Goal: Task Accomplishment & Management: Use online tool/utility

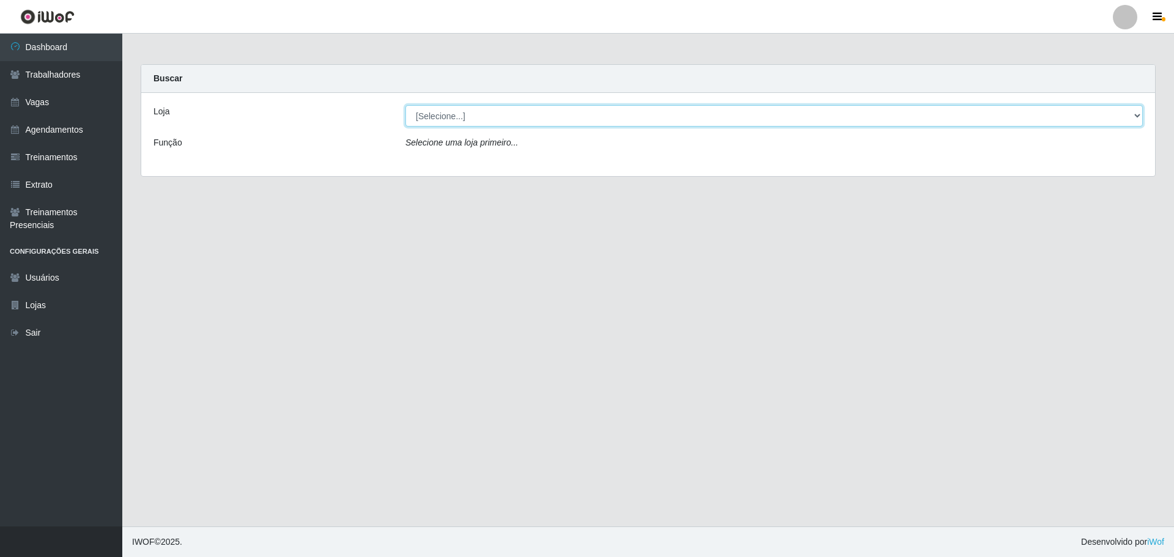
click at [528, 126] on select "[Selecione...] O ROSÁRIO ALIMENTOS" at bounding box center [775, 115] width 738 height 21
select select "349"
click at [406, 105] on select "[Selecione...] O ROSÁRIO ALIMENTOS" at bounding box center [775, 115] width 738 height 21
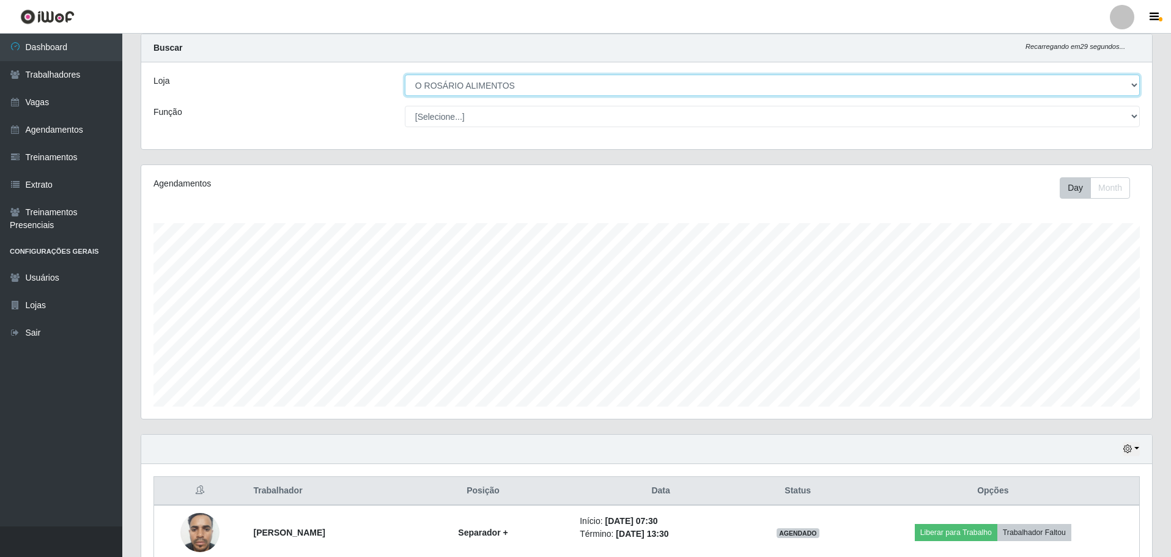
scroll to position [146, 0]
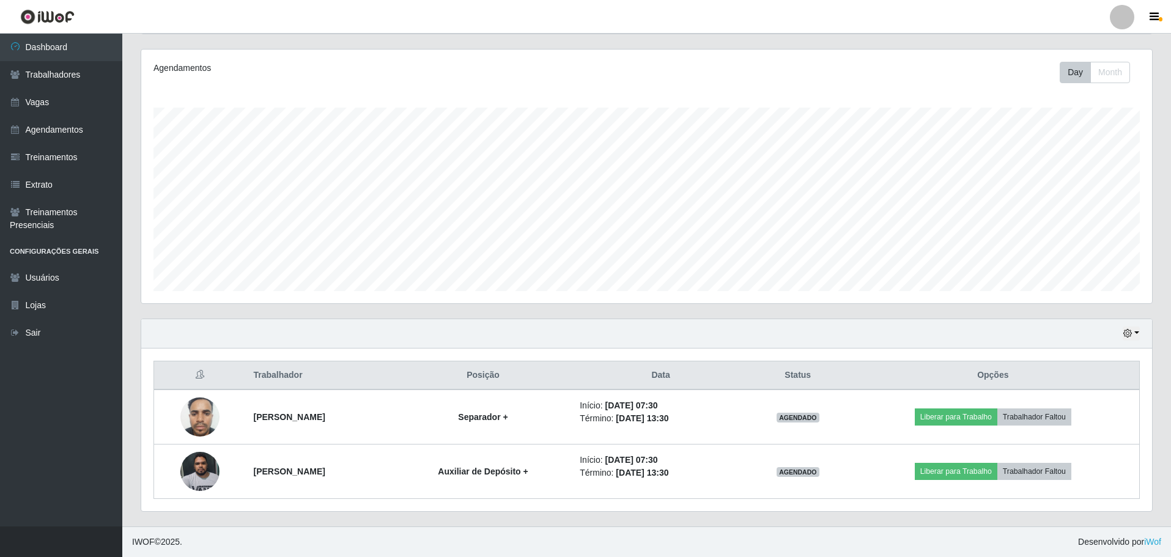
click at [1141, 330] on div "Hoje 1 dia 3 dias 1 Semana Não encerrados" at bounding box center [646, 333] width 1011 height 29
click at [1136, 330] on button "button" at bounding box center [1131, 334] width 17 height 14
click at [1075, 464] on button "Não encerrados" at bounding box center [1091, 457] width 97 height 25
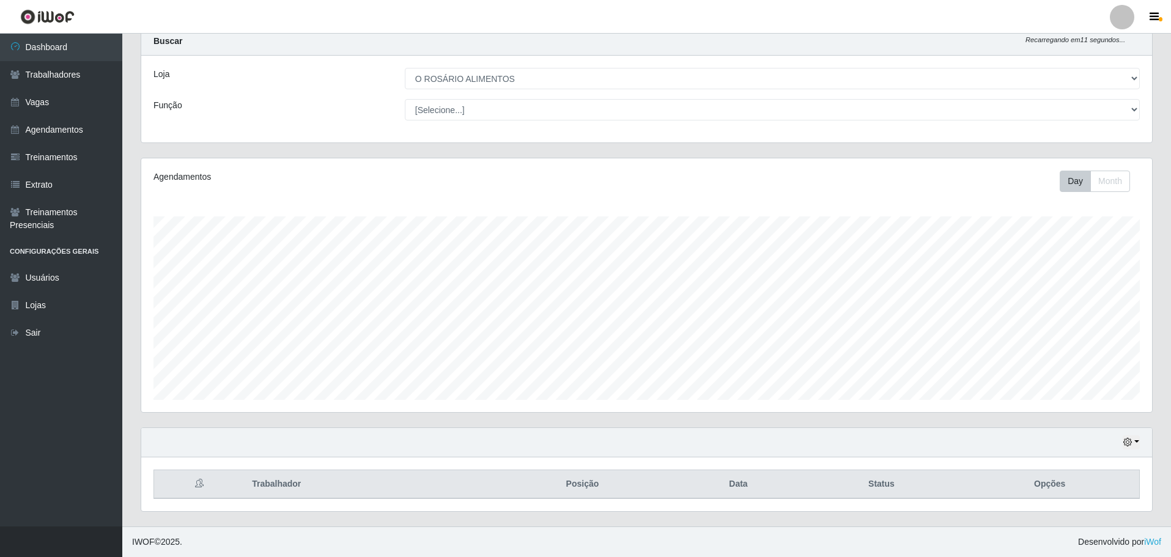
scroll to position [92, 0]
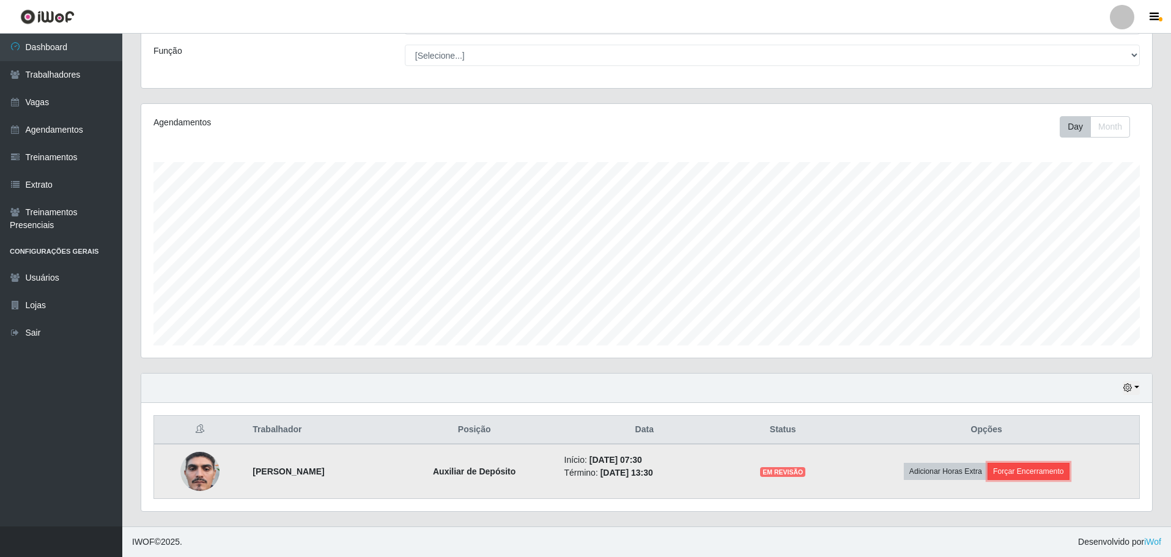
click at [1048, 474] on button "Forçar Encerramento" at bounding box center [1029, 471] width 82 height 17
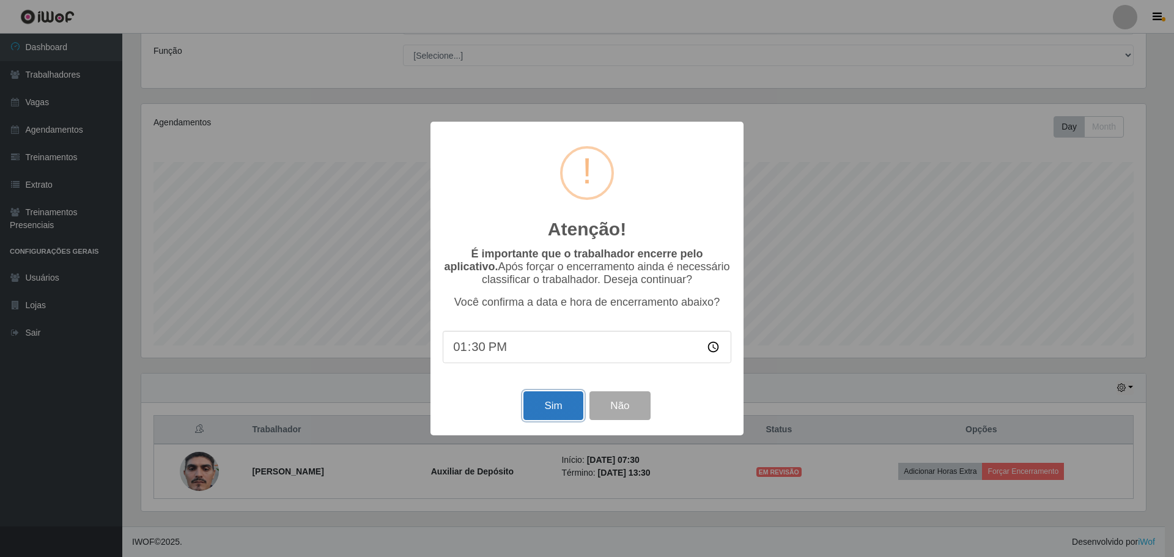
click at [541, 407] on button "Sim" at bounding box center [553, 405] width 59 height 29
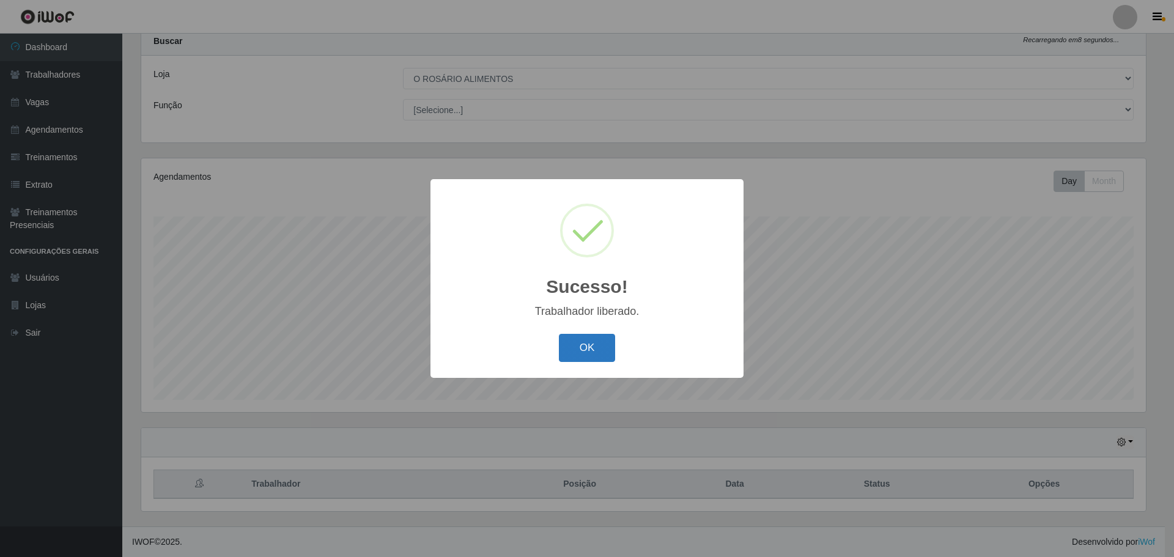
click at [612, 350] on button "OK" at bounding box center [587, 348] width 57 height 29
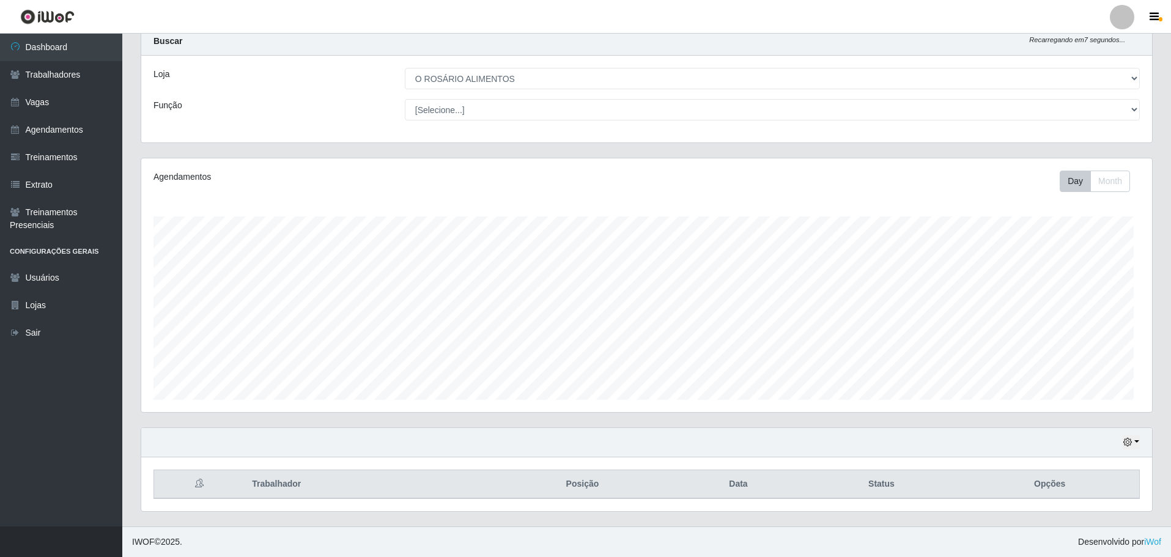
scroll to position [254, 1011]
click at [1128, 439] on icon "button" at bounding box center [1128, 442] width 9 height 9
click at [1068, 321] on button "Hoje" at bounding box center [1091, 320] width 97 height 26
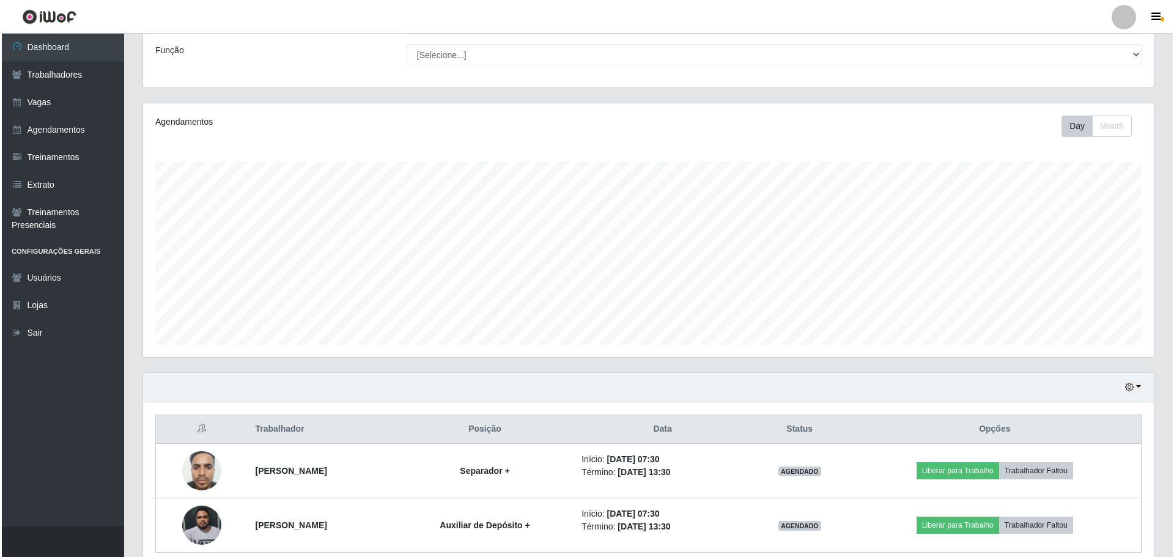
scroll to position [146, 0]
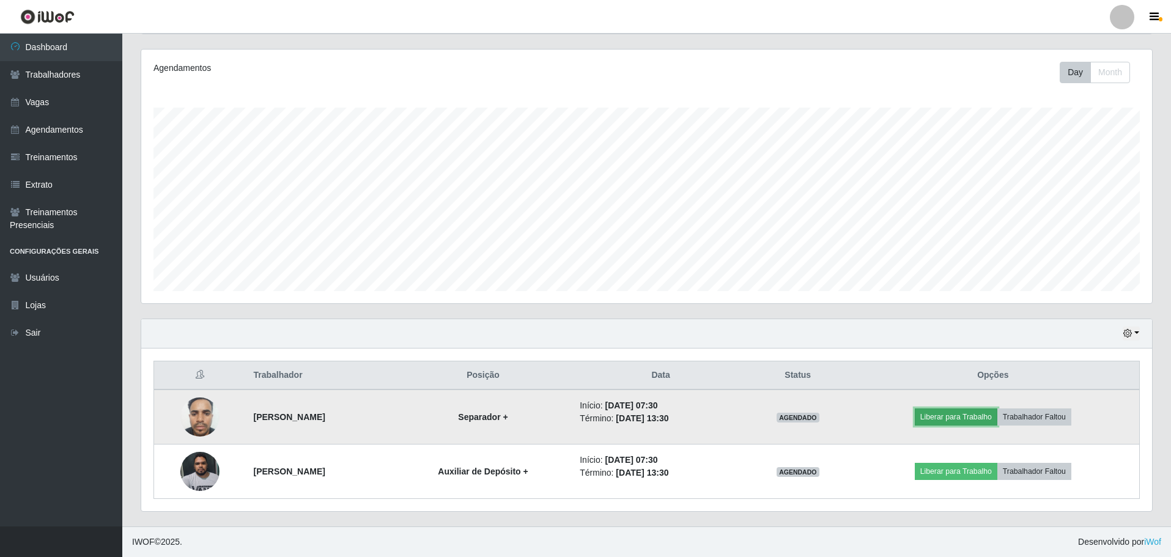
click at [976, 420] on button "Liberar para Trabalho" at bounding box center [956, 417] width 83 height 17
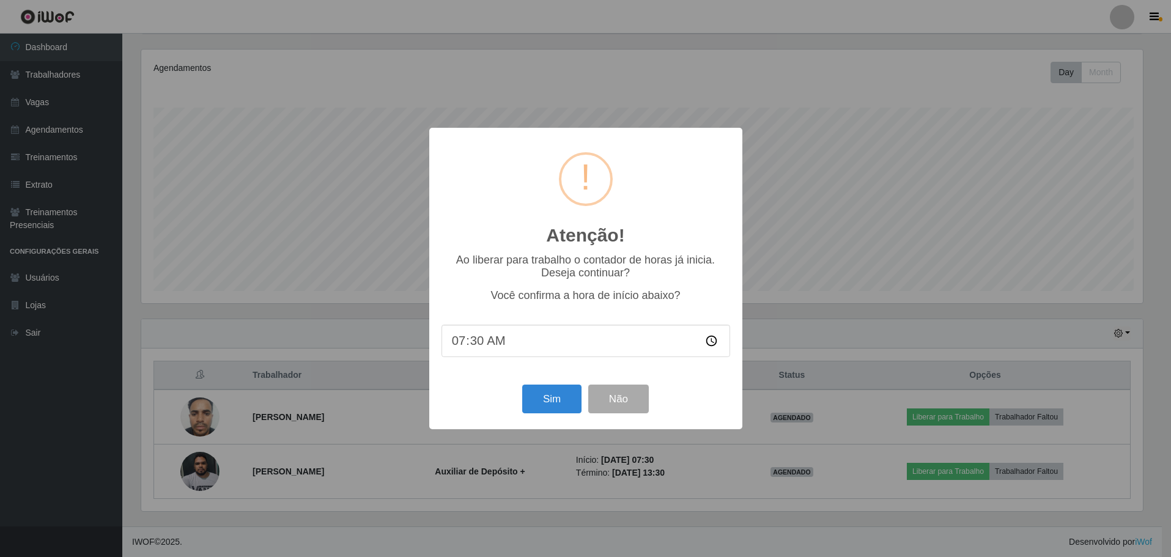
scroll to position [254, 1005]
click at [566, 391] on button "Sim" at bounding box center [553, 399] width 59 height 29
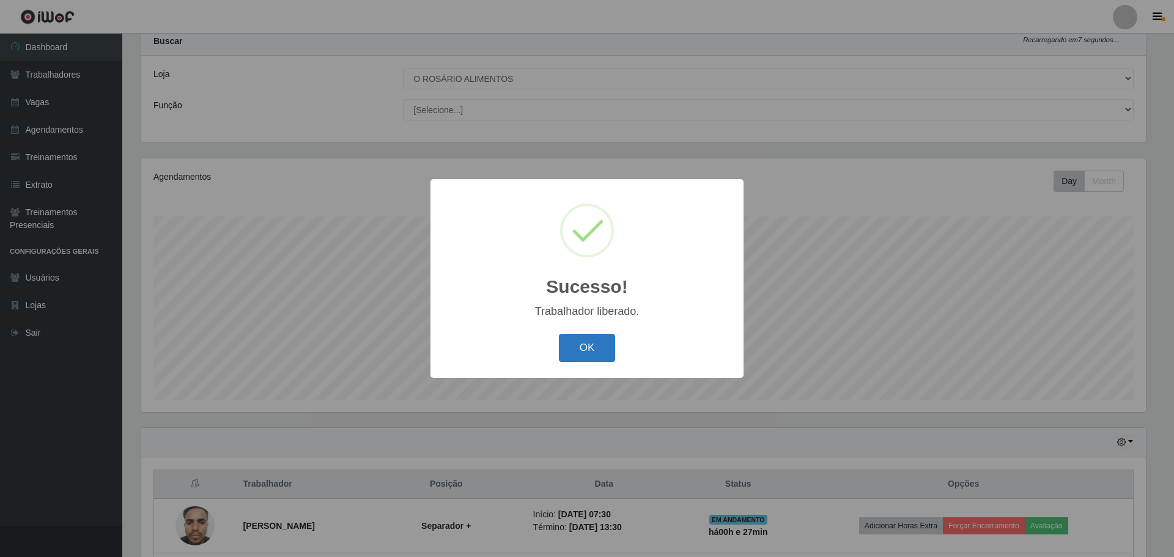
click at [573, 360] on button "OK" at bounding box center [587, 348] width 57 height 29
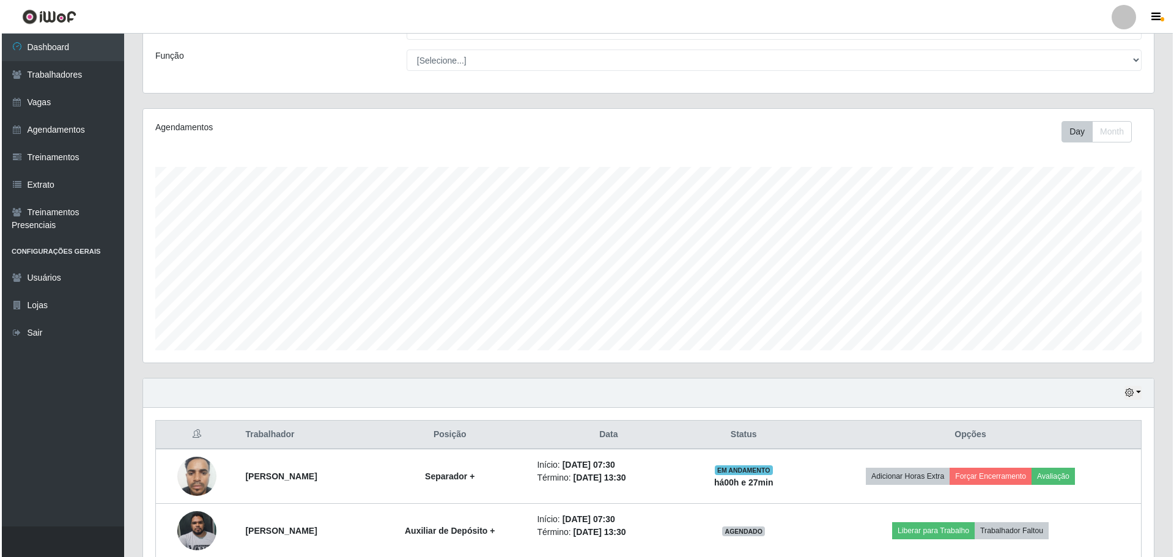
scroll to position [146, 0]
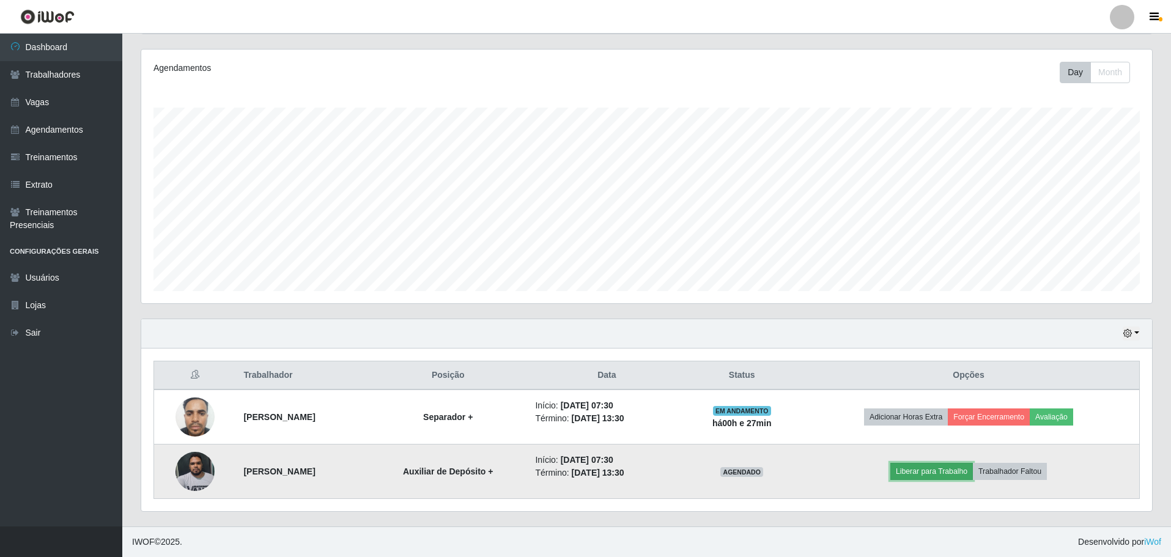
click at [950, 476] on button "Liberar para Trabalho" at bounding box center [932, 471] width 83 height 17
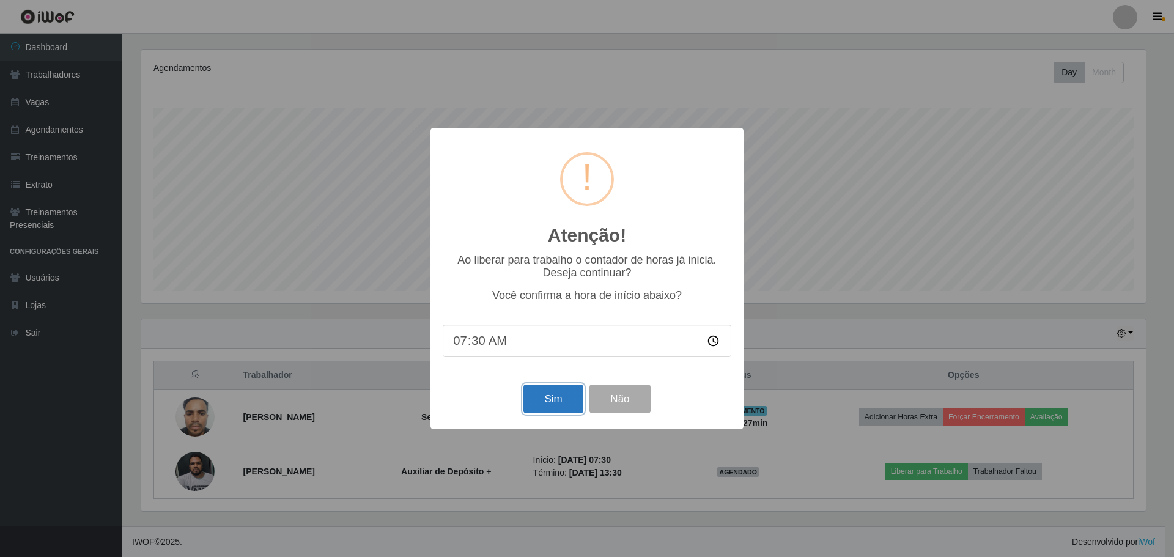
click at [573, 411] on button "Sim" at bounding box center [553, 399] width 59 height 29
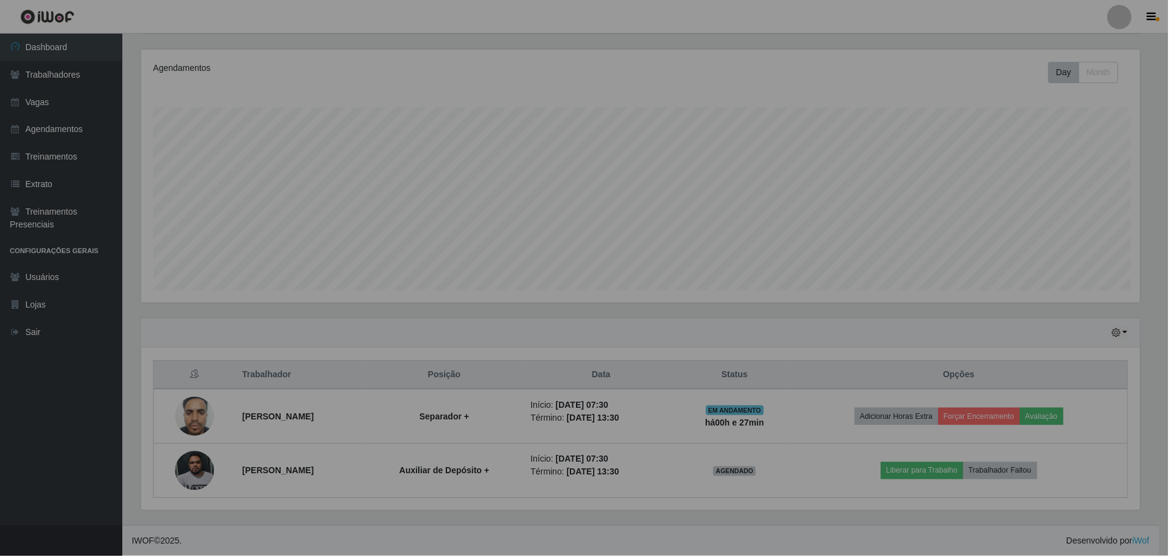
scroll to position [0, 0]
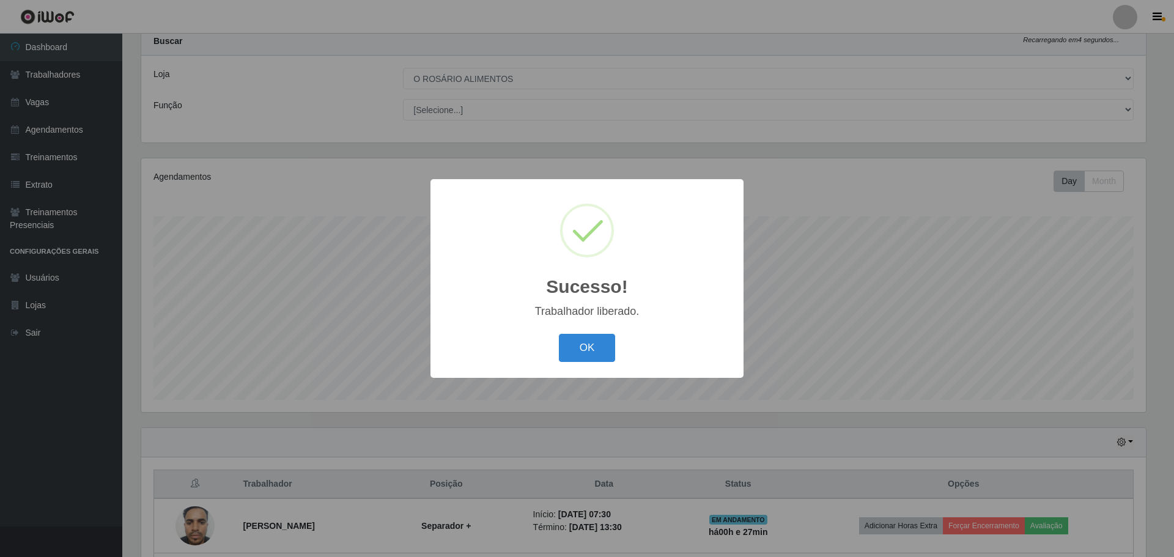
click at [593, 365] on div "OK Cancel" at bounding box center [587, 347] width 289 height 35
click at [593, 360] on button "OK" at bounding box center [587, 348] width 57 height 29
